Goal: Task Accomplishment & Management: Complete application form

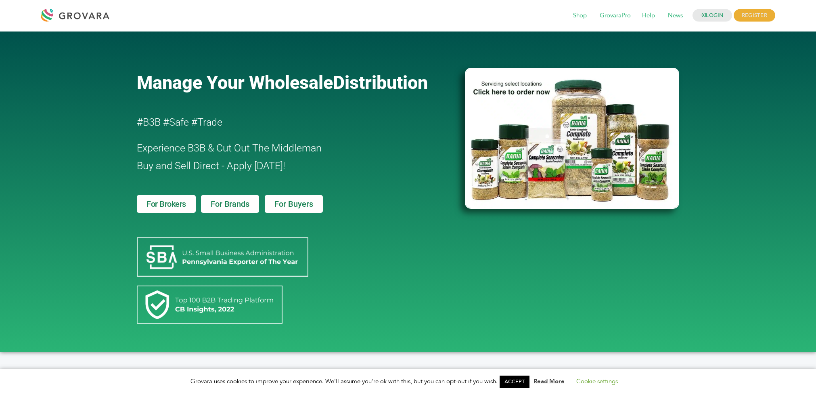
scroll to position [40, 0]
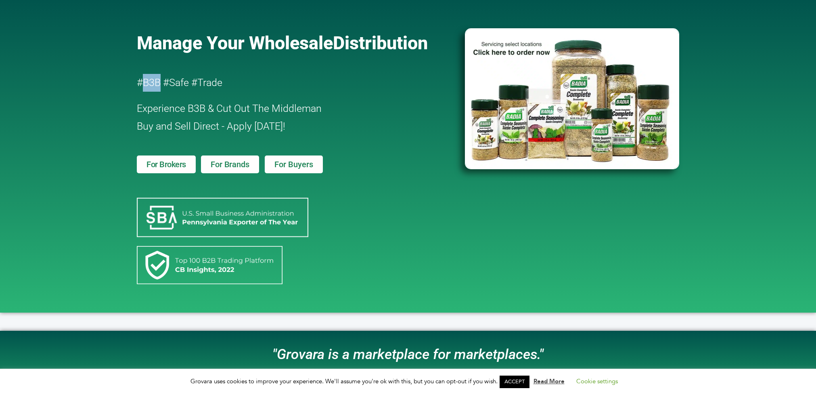
drag, startPoint x: 143, startPoint y: 83, endPoint x: 160, endPoint y: 84, distance: 17.4
click at [160, 84] on h2 "#B3B #Safe #Trade" at bounding box center [278, 83] width 282 height 18
drag, startPoint x: 160, startPoint y: 84, endPoint x: 155, endPoint y: 85, distance: 5.5
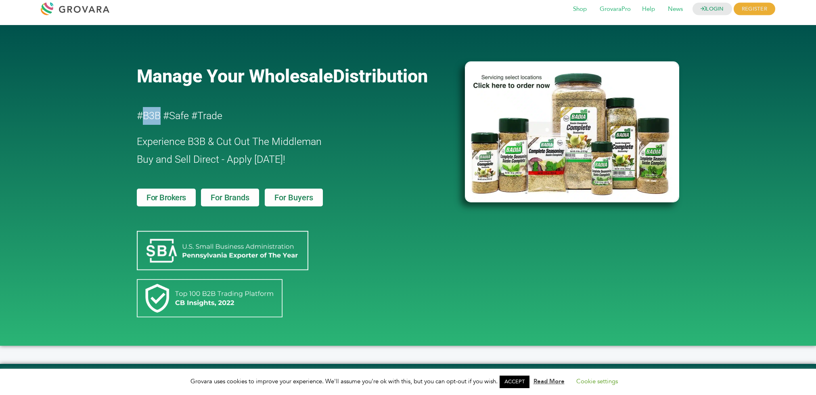
scroll to position [0, 0]
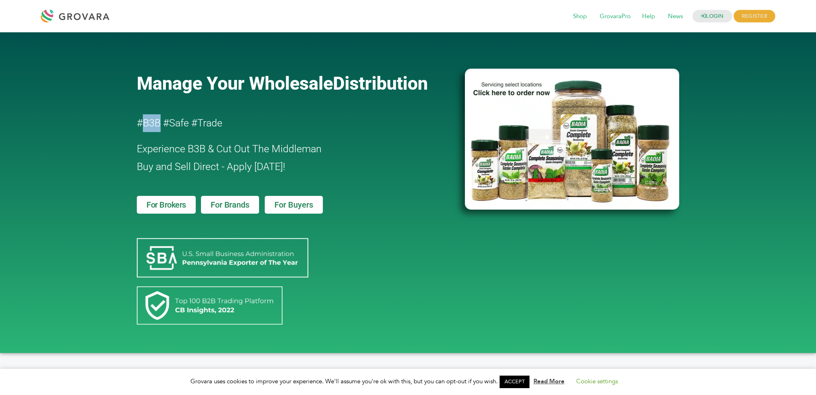
click at [572, 151] on img at bounding box center [572, 139] width 214 height 141
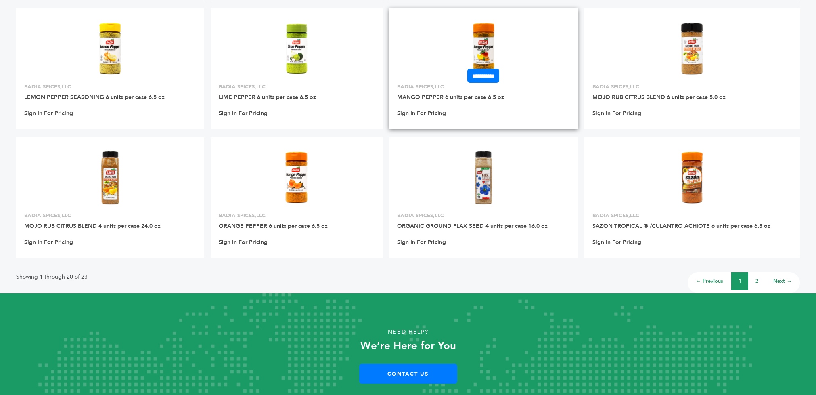
scroll to position [482, 0]
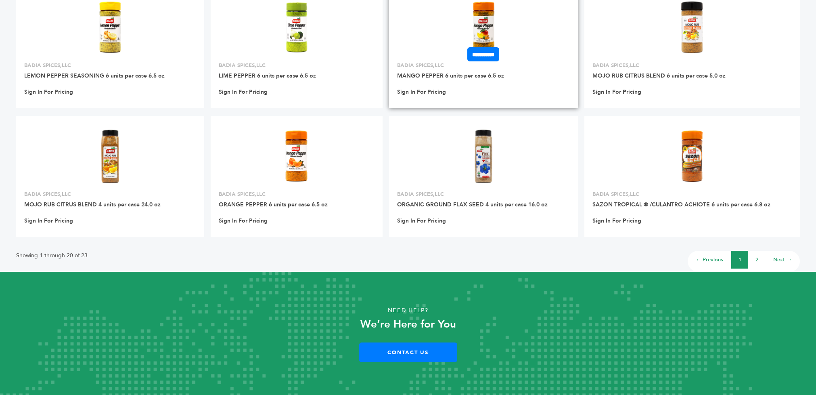
click at [482, 19] on img at bounding box center [483, 27] width 58 height 58
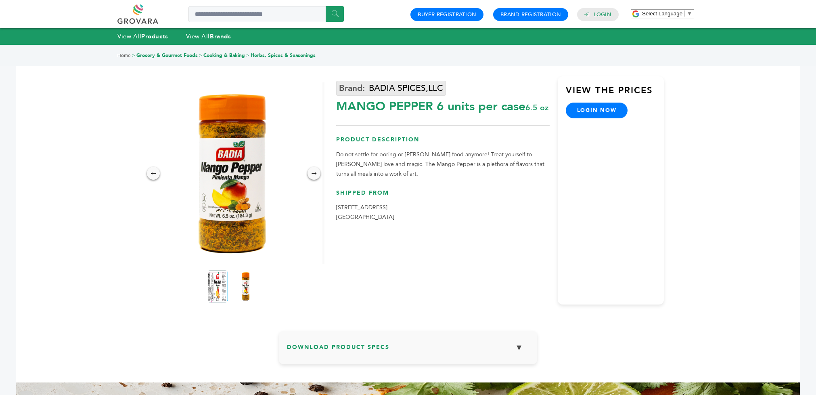
click at [407, 89] on link "BADIA SPICES,LLC" at bounding box center [391, 88] width 110 height 15
click at [207, 55] on link "Cooking & Baking" at bounding box center [224, 55] width 42 height 6
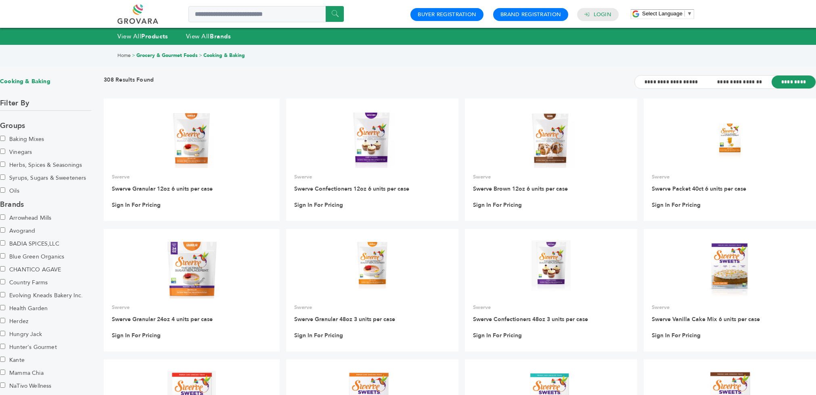
click at [691, 14] on span "▼" at bounding box center [689, 13] width 5 height 6
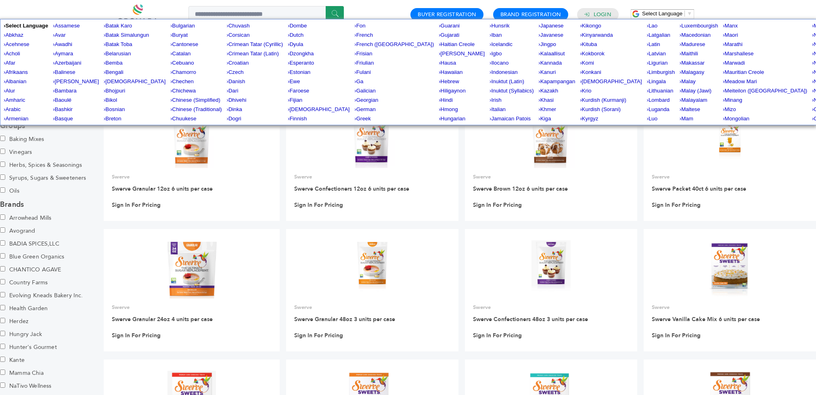
click at [719, 6] on div "****** 0 0 Buyer Registration Brand Registration Login Select Language ​ ▼ Menu" at bounding box center [408, 14] width 816 height 28
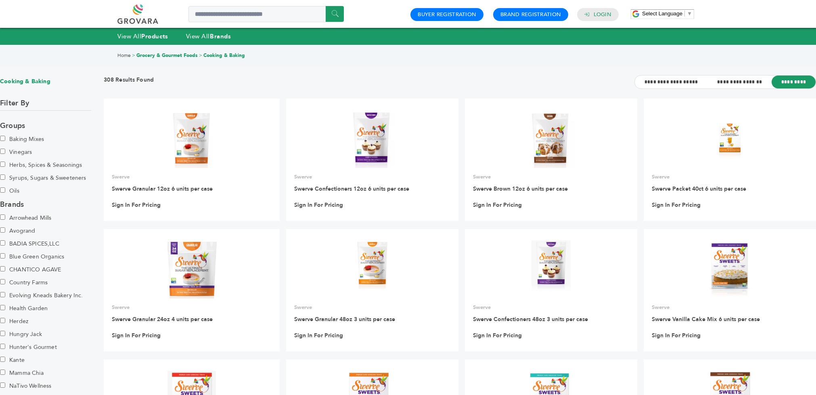
click at [143, 19] on link at bounding box center [146, 13] width 59 height 19
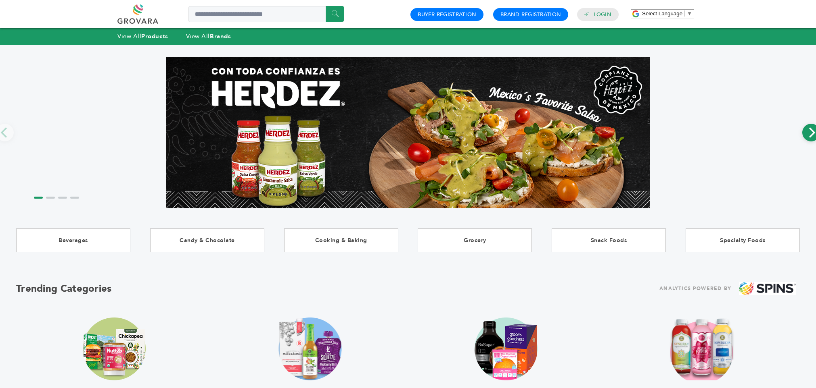
click at [813, 136] on icon "Next" at bounding box center [811, 132] width 10 height 10
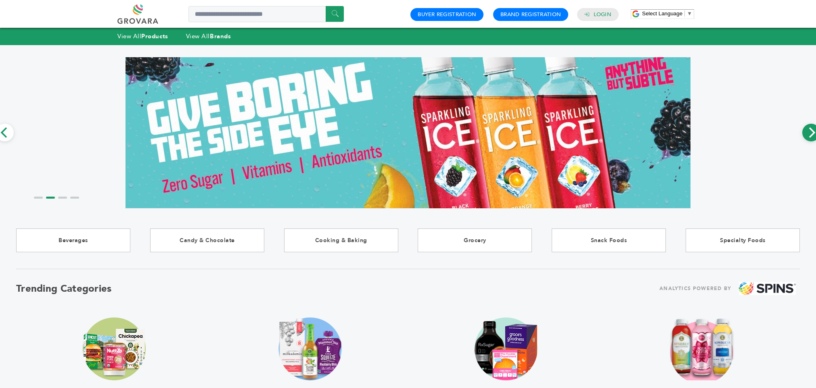
click at [812, 136] on icon "Next" at bounding box center [812, 132] width 6 height 10
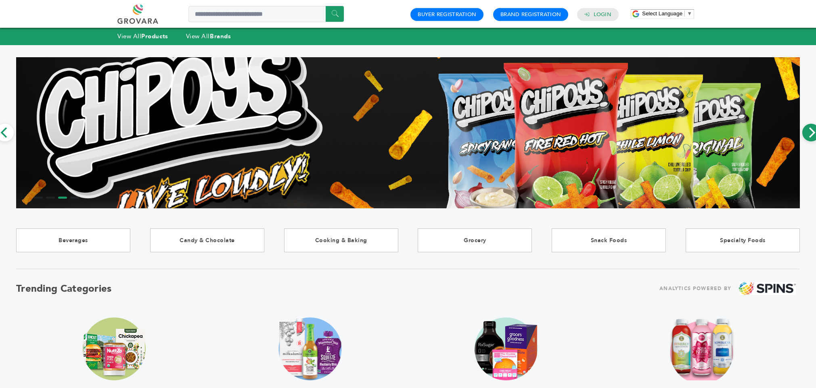
click at [812, 136] on icon "Next" at bounding box center [811, 132] width 10 height 10
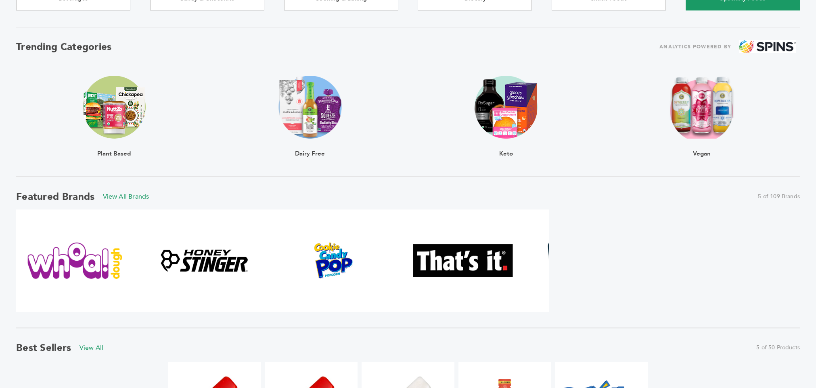
scroll to position [524, 0]
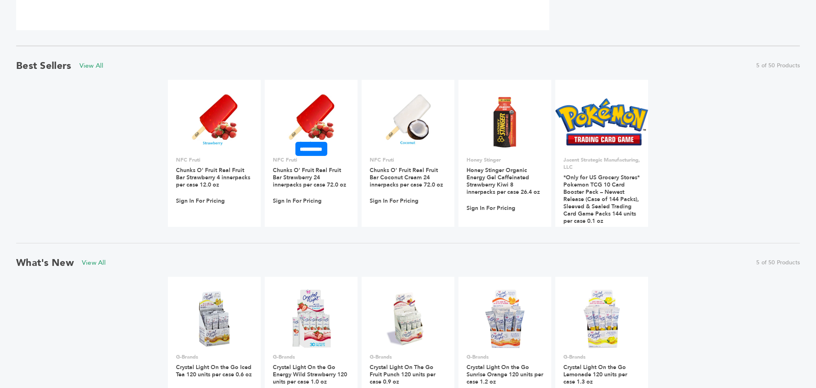
click at [273, 140] on link at bounding box center [311, 122] width 93 height 69
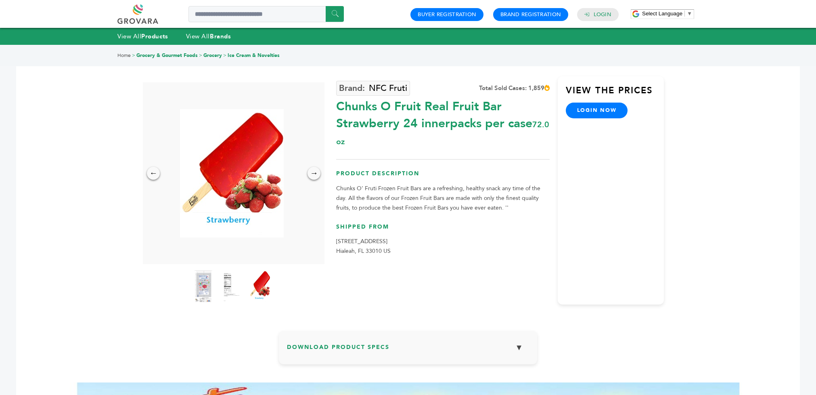
click at [607, 112] on link "login now" at bounding box center [597, 109] width 62 height 15
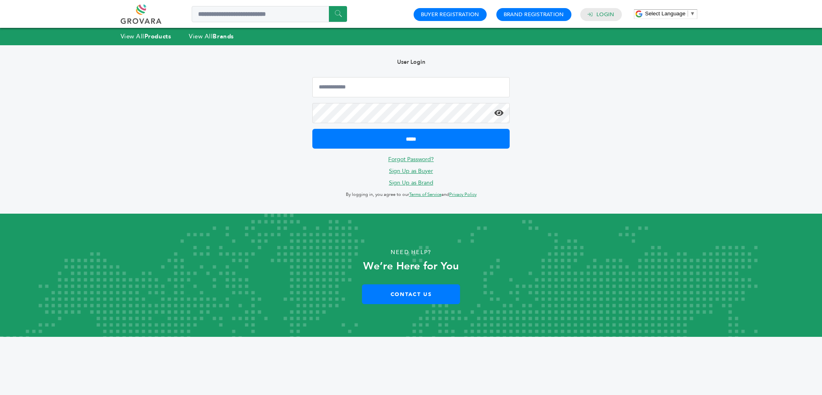
click at [430, 193] on link "Terms of Service" at bounding box center [425, 194] width 32 height 6
click at [467, 196] on link "Privacy Policy" at bounding box center [462, 194] width 27 height 6
click at [156, 10] on link at bounding box center [150, 13] width 59 height 19
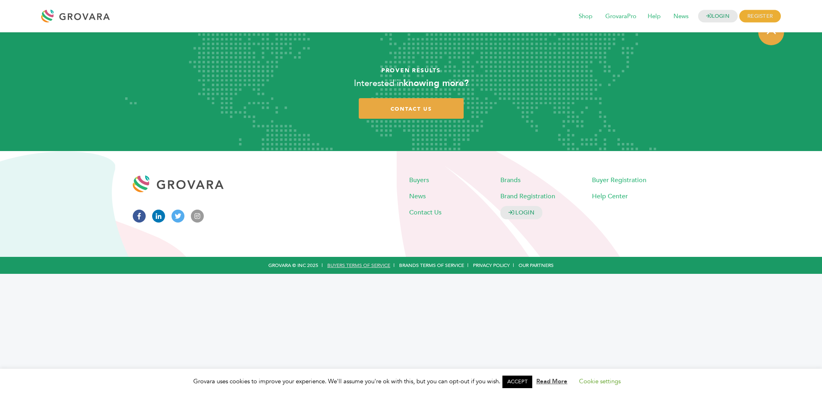
click at [376, 267] on link "Buyers Terms of Service" at bounding box center [358, 265] width 63 height 6
click at [346, 265] on link "Buyers Terms of Service" at bounding box center [358, 265] width 63 height 6
click at [417, 265] on link "Brands Terms of Service" at bounding box center [431, 265] width 65 height 6
click at [609, 192] on span "Help Center" at bounding box center [610, 196] width 36 height 9
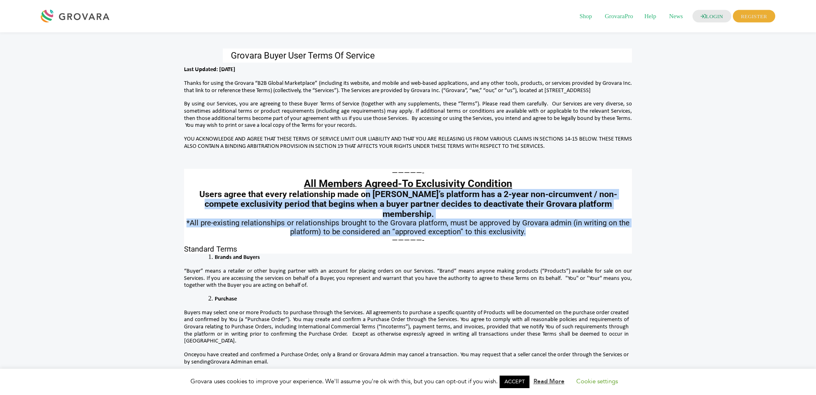
drag, startPoint x: 364, startPoint y: 198, endPoint x: 628, endPoint y: 224, distance: 264.7
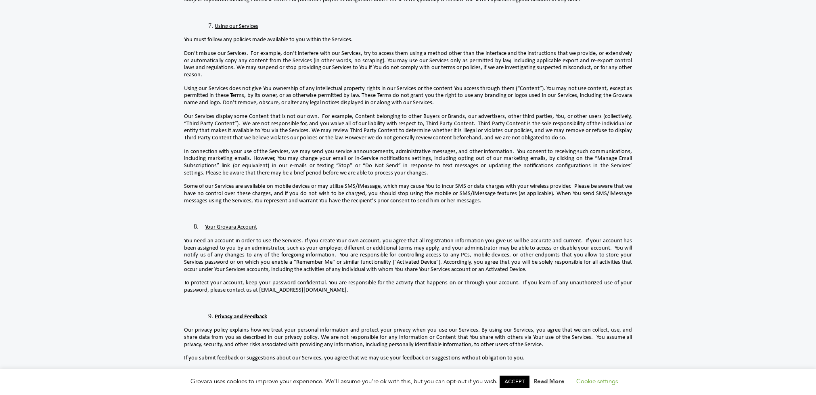
scroll to position [645, 0]
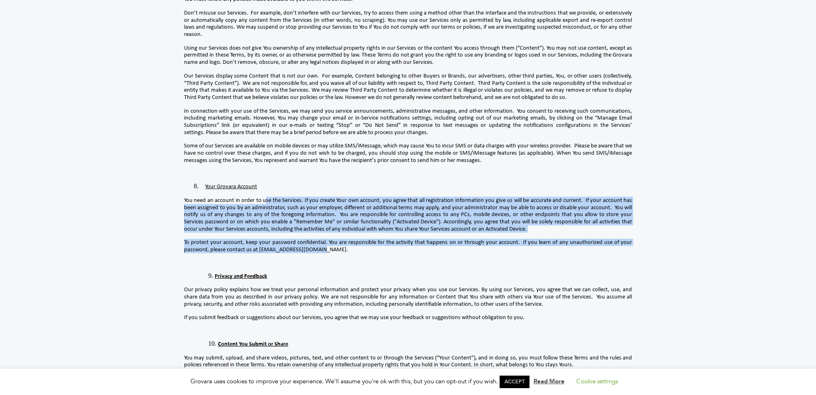
drag, startPoint x: 266, startPoint y: 147, endPoint x: 625, endPoint y: 204, distance: 364.0
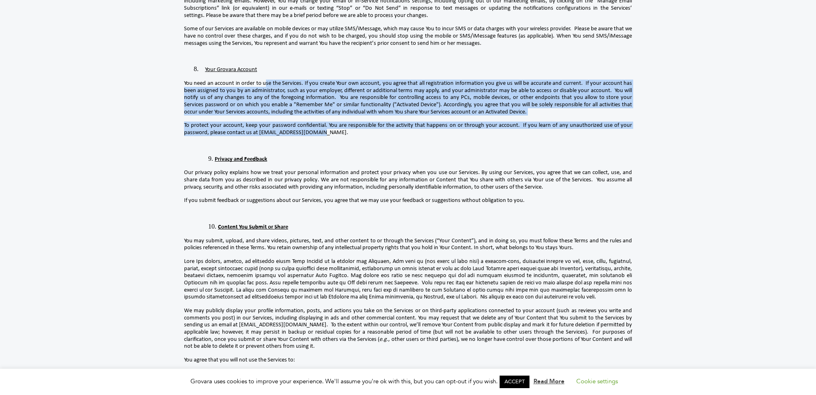
scroll to position [807, 0]
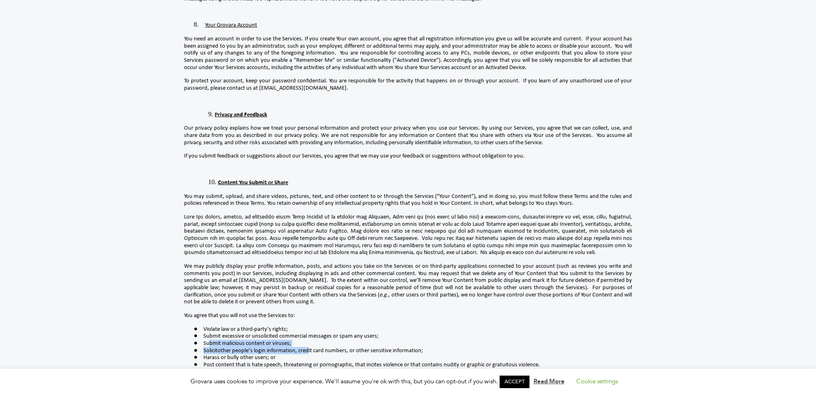
drag, startPoint x: 209, startPoint y: 278, endPoint x: 306, endPoint y: 288, distance: 97.7
click at [306, 325] on ul "Violate law or a third-party’s rights; Submit excessive or unsolicited commerci…" at bounding box center [408, 349] width 448 height 49
click at [626, 325] on li "Violate law or a third-party’s rights;" at bounding box center [417, 328] width 428 height 7
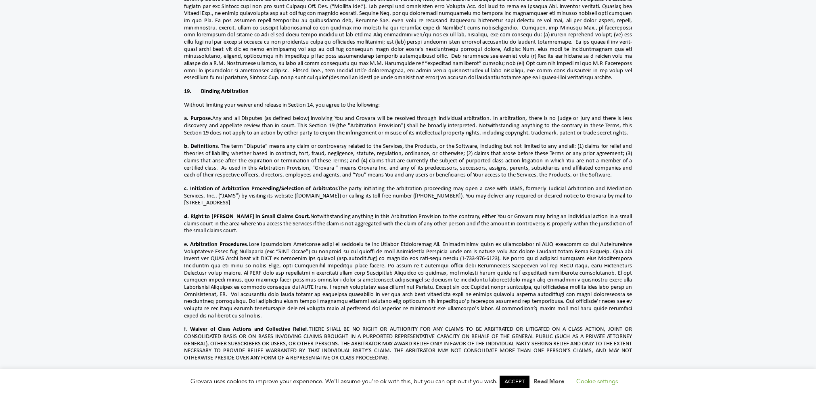
scroll to position [2461, 0]
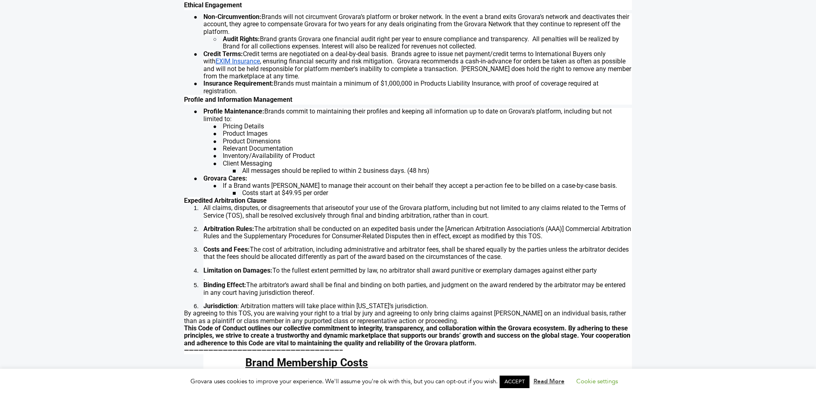
scroll to position [363, 0]
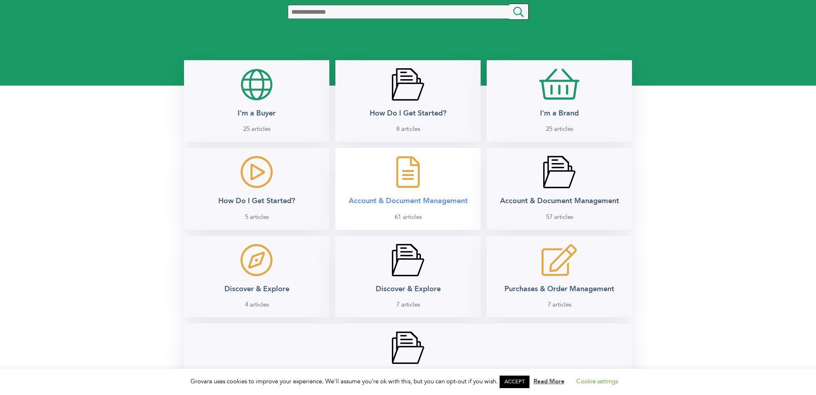
scroll to position [121, 0]
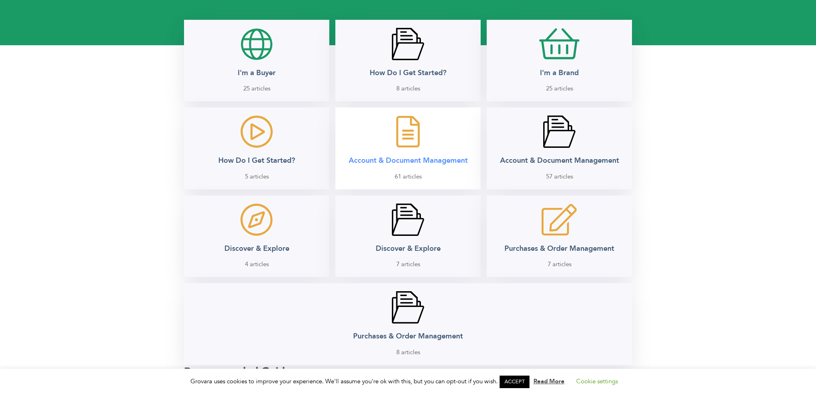
click at [420, 146] on div "Account & Document Management 61 articles" at bounding box center [407, 147] width 129 height 65
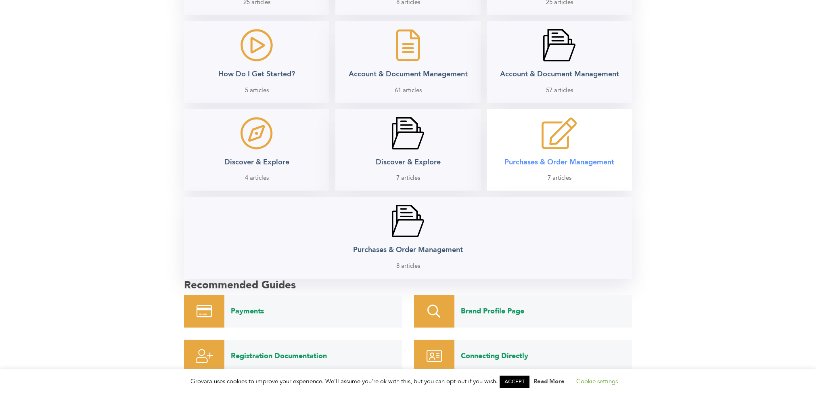
scroll to position [177, 0]
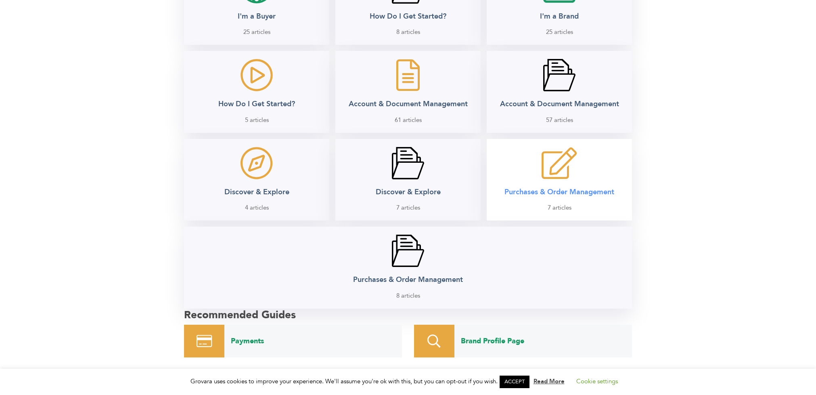
click at [562, 190] on h2 "Purchases & Order Management" at bounding box center [559, 191] width 110 height 9
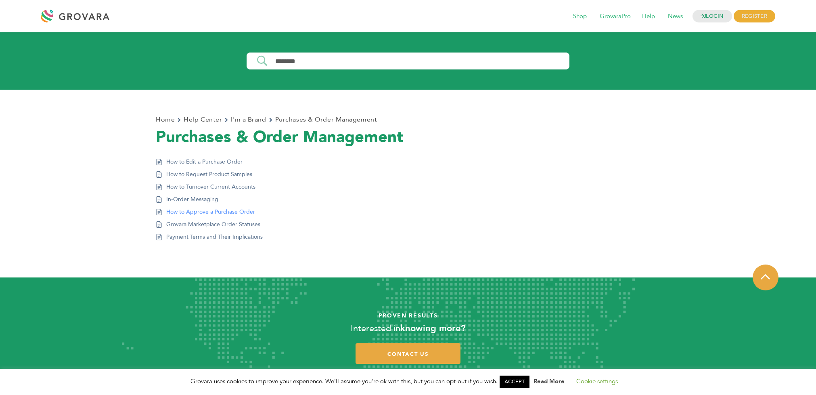
click at [222, 211] on link "How to Approve a Purchase Order" at bounding box center [210, 211] width 89 height 8
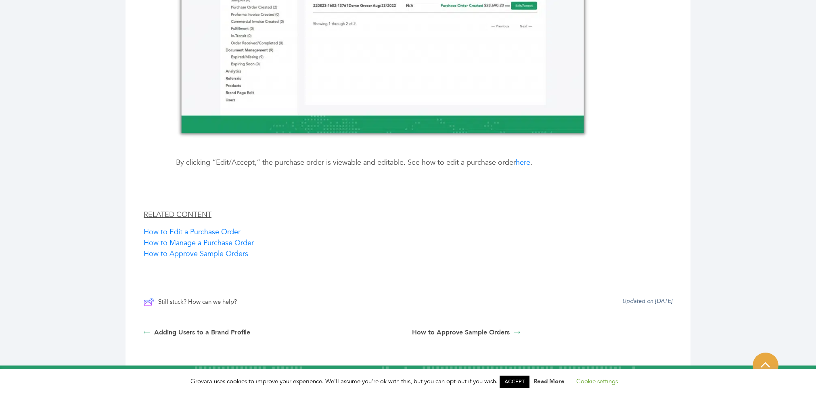
scroll to position [484, 0]
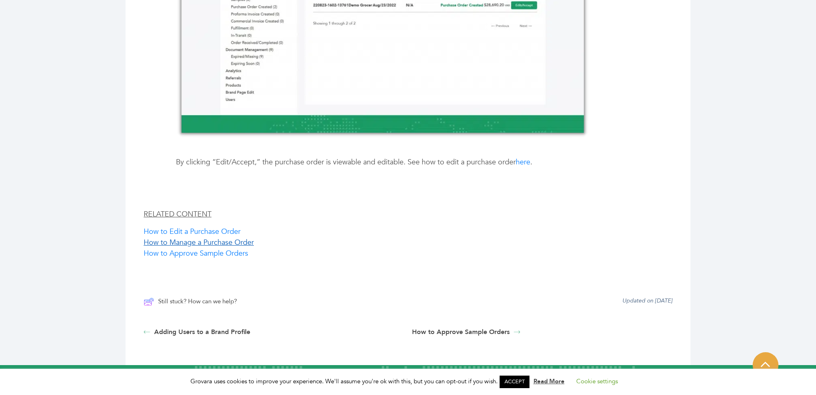
click at [225, 244] on link "How to Manage a Purchase Order" at bounding box center [199, 242] width 110 height 10
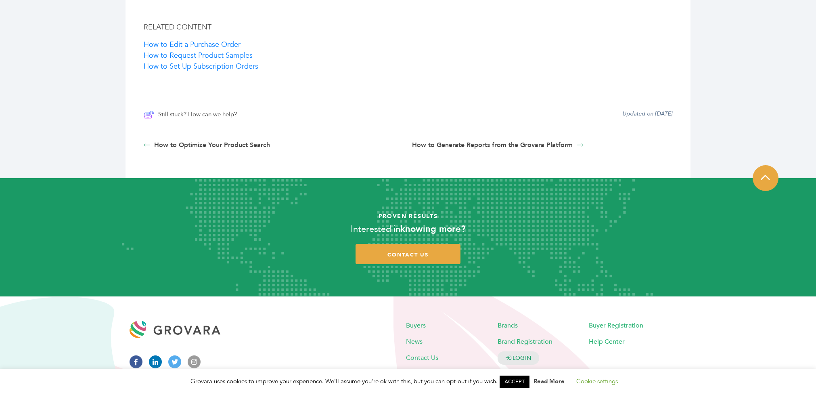
scroll to position [695, 0]
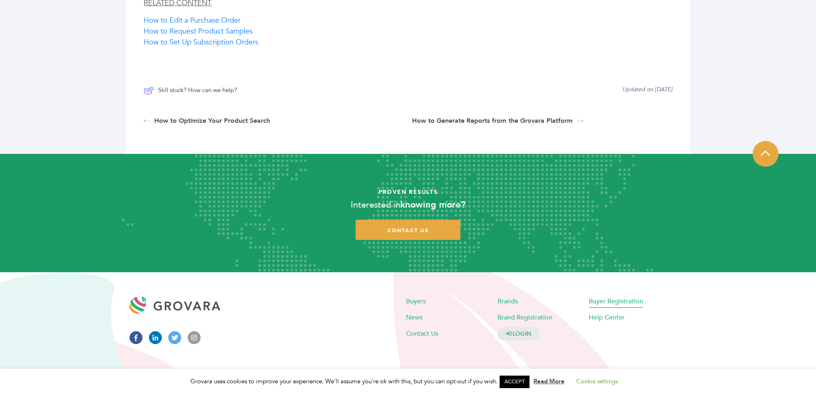
click at [623, 301] on span "Buyer Registration" at bounding box center [616, 300] width 54 height 9
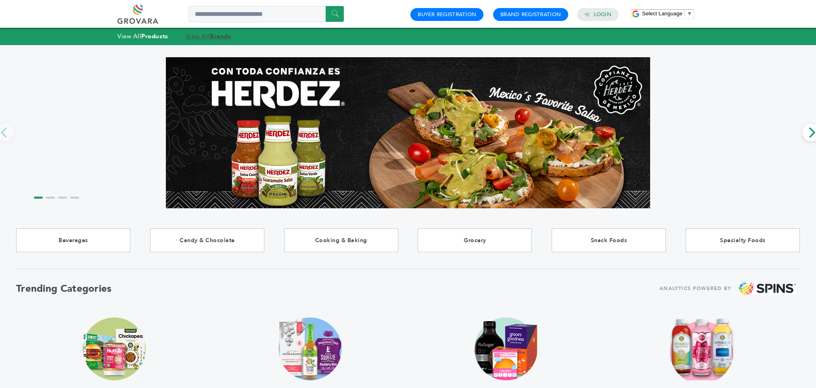
click at [223, 38] on strong "Brands" at bounding box center [220, 36] width 21 height 8
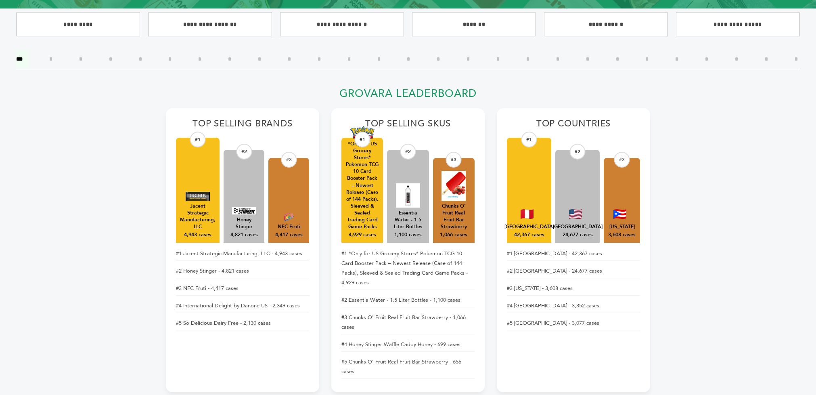
scroll to position [242, 0]
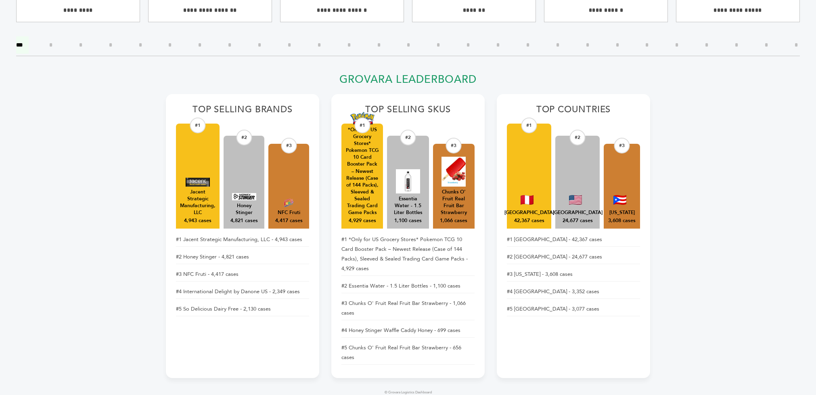
click at [184, 239] on li "#1 Jacent Strategic Manufacturing, LLC - 4,943 cases" at bounding box center [242, 239] width 133 height 14
drag, startPoint x: 181, startPoint y: 238, endPoint x: 257, endPoint y: 238, distance: 76.2
click at [257, 238] on li "#1 Jacent Strategic Manufacturing, LLC - 4,943 cases" at bounding box center [242, 239] width 133 height 14
drag, startPoint x: 257, startPoint y: 238, endPoint x: 240, endPoint y: 238, distance: 16.5
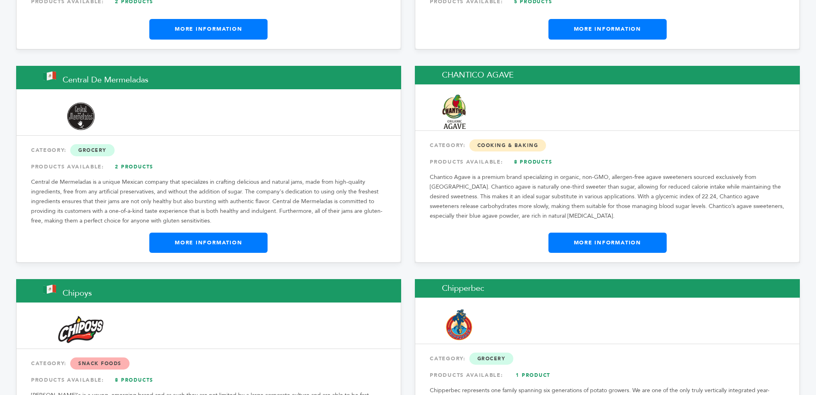
scroll to position [2444, 0]
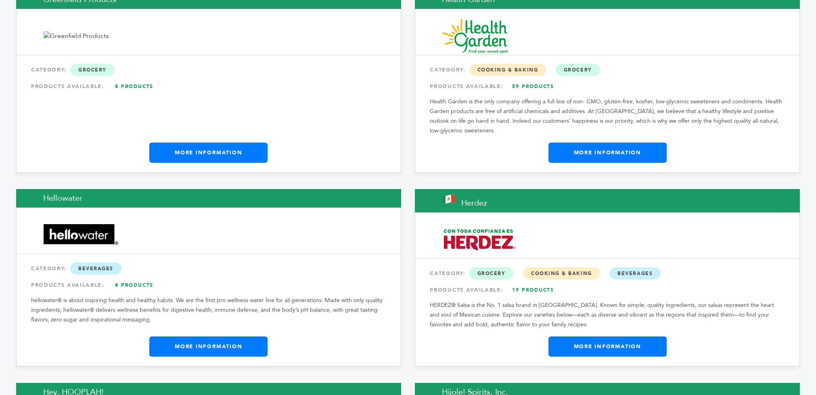
scroll to position [4259, 0]
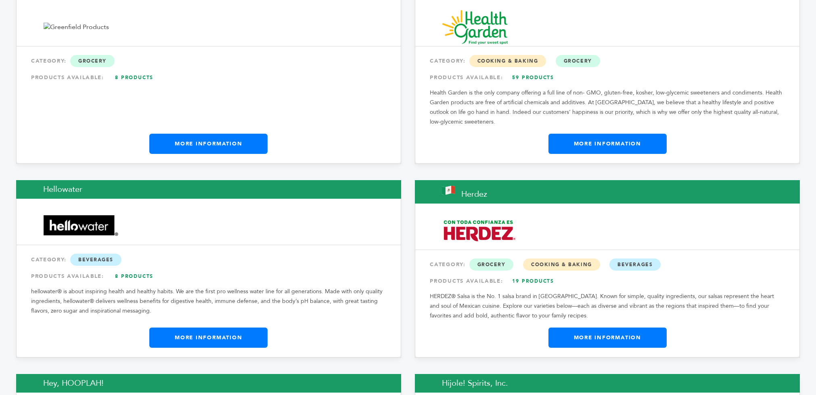
click at [339, 87] on div "Greenfield Products CATEGORY: Grocery PRODUCTS AVAILABLE: 8 Products More Infor…" at bounding box center [208, 72] width 385 height 182
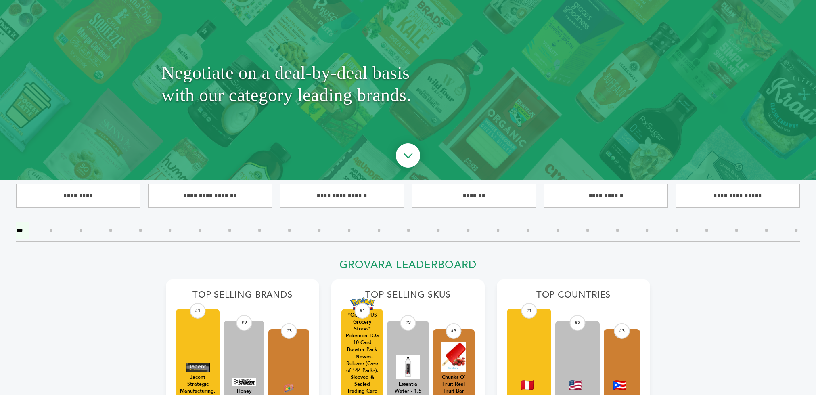
scroll to position [0, 0]
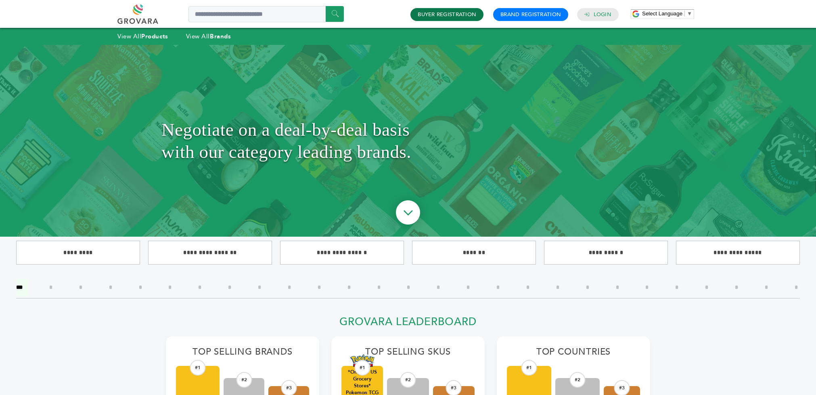
click at [467, 15] on link "Buyer Registration" at bounding box center [447, 14] width 58 height 7
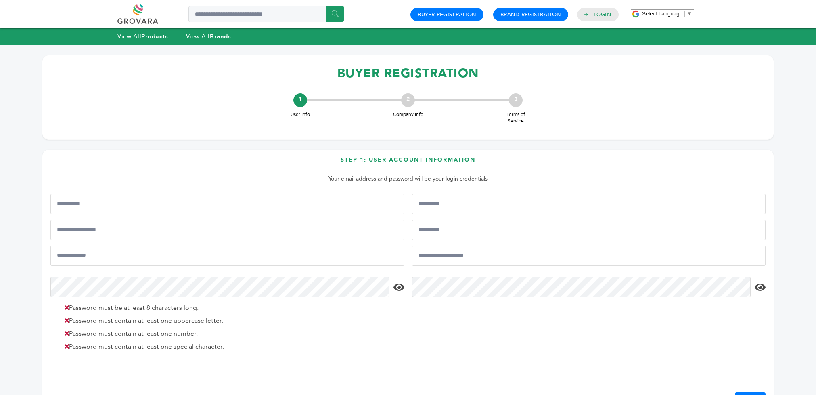
scroll to position [40, 0]
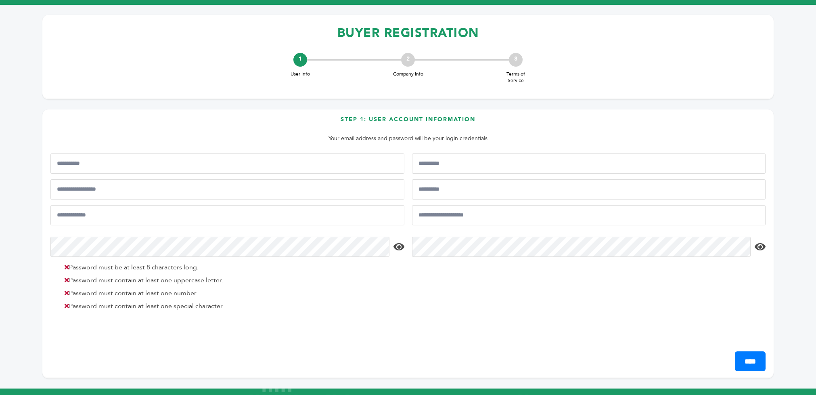
click at [400, 67] on div "2 Company Info" at bounding box center [408, 65] width 108 height 25
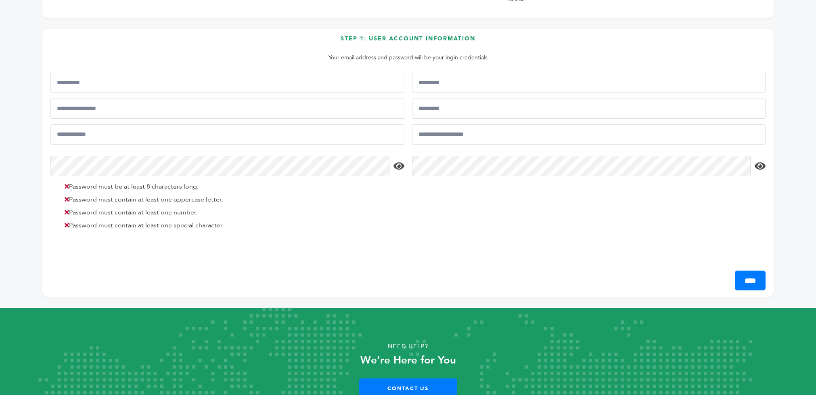
scroll to position [81, 0]
